Goal: Transaction & Acquisition: Purchase product/service

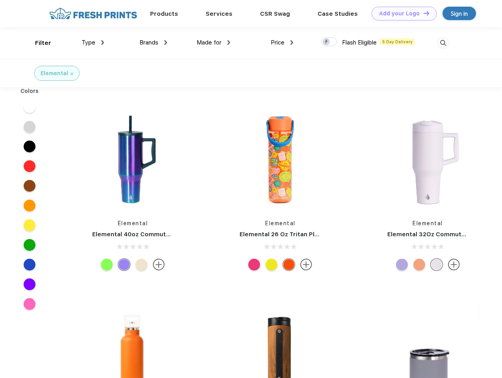
click at [401, 13] on link "Add your Logo Design Tool" at bounding box center [403, 14] width 65 height 14
click at [0, 0] on div "Design Tool" at bounding box center [0, 0] width 0 height 0
click at [422, 13] on link "Add your Logo Design Tool" at bounding box center [403, 14] width 65 height 14
click at [38, 43] on div "Filter" at bounding box center [43, 43] width 16 height 9
click at [93, 43] on span "Type" at bounding box center [88, 42] width 14 height 7
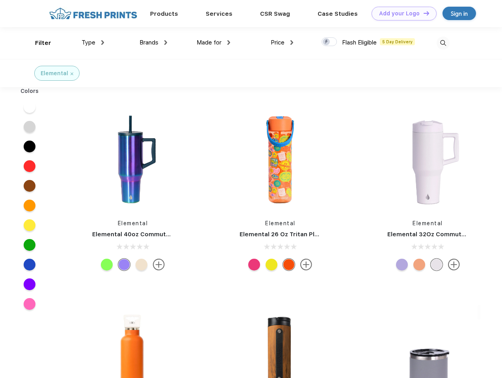
click at [153, 43] on span "Brands" at bounding box center [148, 42] width 19 height 7
click at [213, 43] on span "Made for" at bounding box center [208, 42] width 25 height 7
click at [282, 43] on span "Price" at bounding box center [277, 42] width 14 height 7
click at [329, 42] on div at bounding box center [328, 41] width 15 height 9
click at [326, 42] on input "checkbox" at bounding box center [323, 39] width 5 height 5
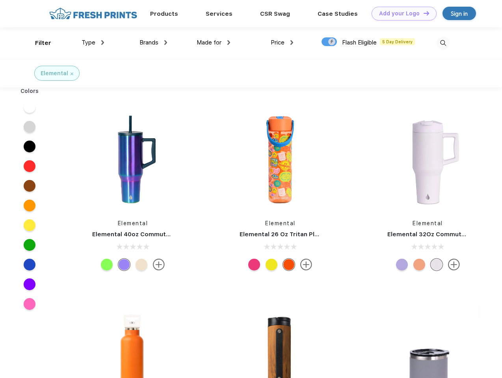
click at [443, 43] on img at bounding box center [442, 43] width 13 height 13
